Goal: Transaction & Acquisition: Purchase product/service

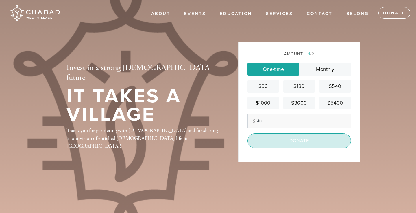
type input "40"
click at [282, 141] on input "Donate" at bounding box center [298, 141] width 103 height 14
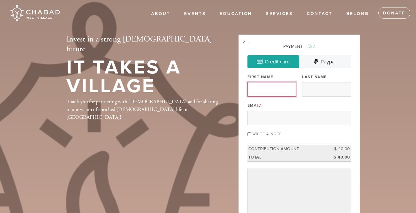
click at [270, 90] on input "First Name" at bounding box center [271, 89] width 49 height 14
type input "Yana"
click at [314, 92] on input "Last Name" at bounding box center [326, 89] width 49 height 14
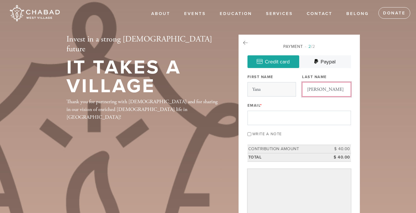
type input "Toyber"
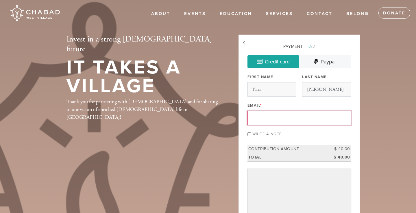
click at [284, 114] on input "Email *" at bounding box center [298, 118] width 103 height 14
click at [256, 117] on input "Email *" at bounding box center [298, 118] width 103 height 14
paste input "toyberyana@gmail.com"
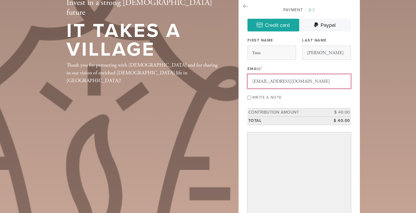
scroll to position [45, 0]
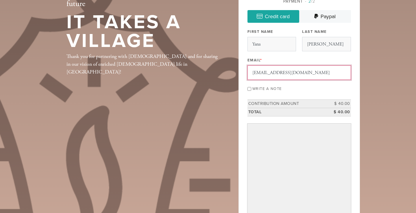
type input "toyberyana@gmail.com"
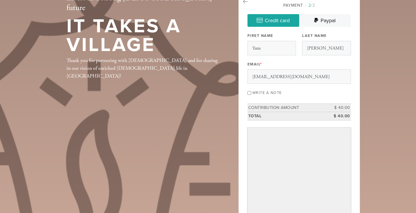
scroll to position [166, 0]
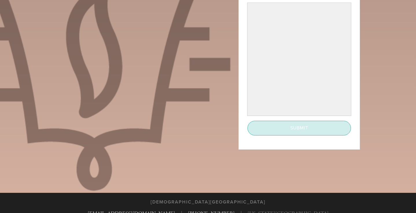
click at [300, 126] on input "Submit" at bounding box center [298, 128] width 103 height 14
